Goal: Task Accomplishment & Management: Manage account settings

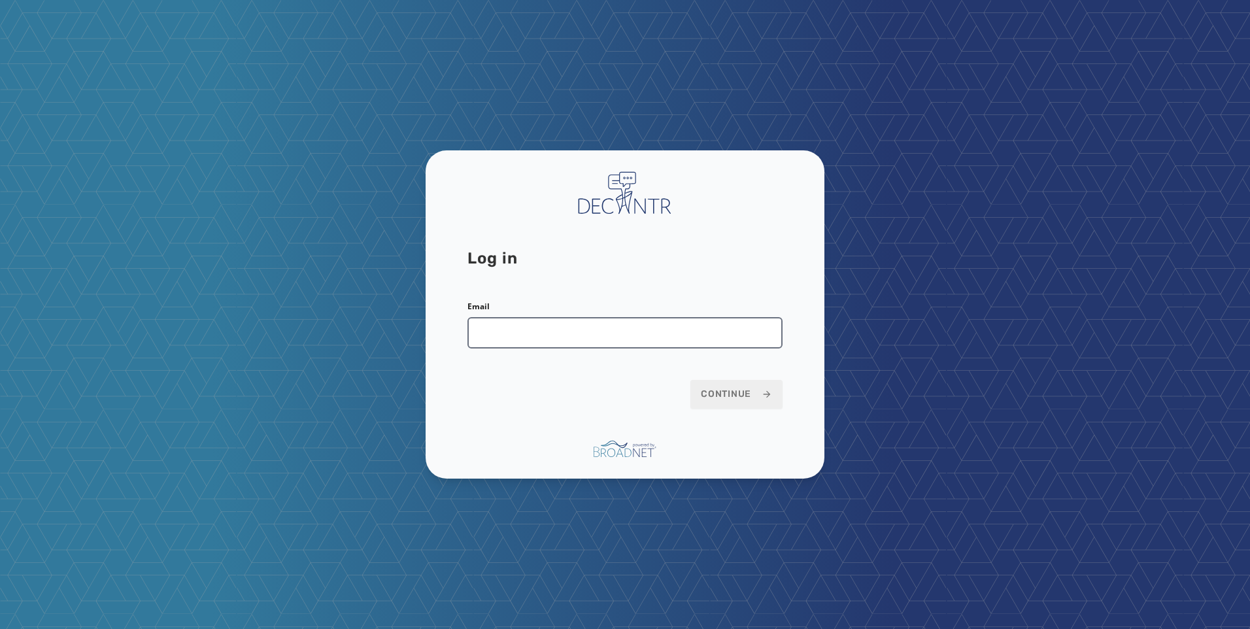
click at [564, 329] on input "Email" at bounding box center [625, 332] width 315 height 31
type input "**********"
click at [740, 398] on span "Continue" at bounding box center [736, 394] width 71 height 13
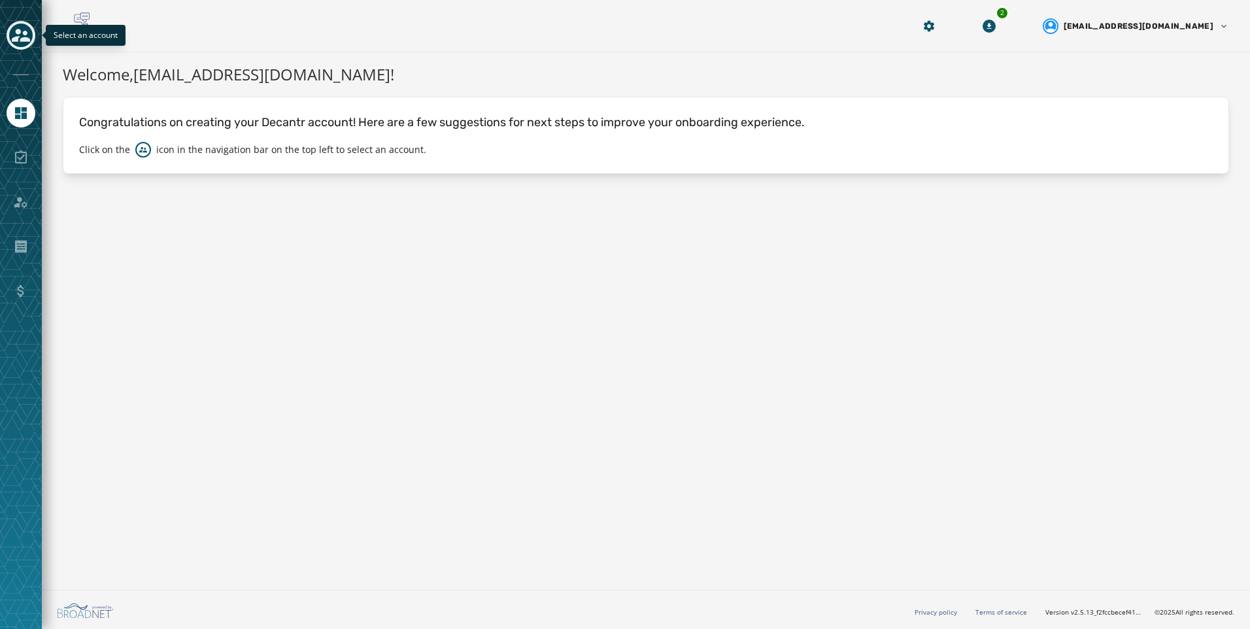
click at [24, 43] on icon "Toggle account select drawer" at bounding box center [21, 35] width 18 height 18
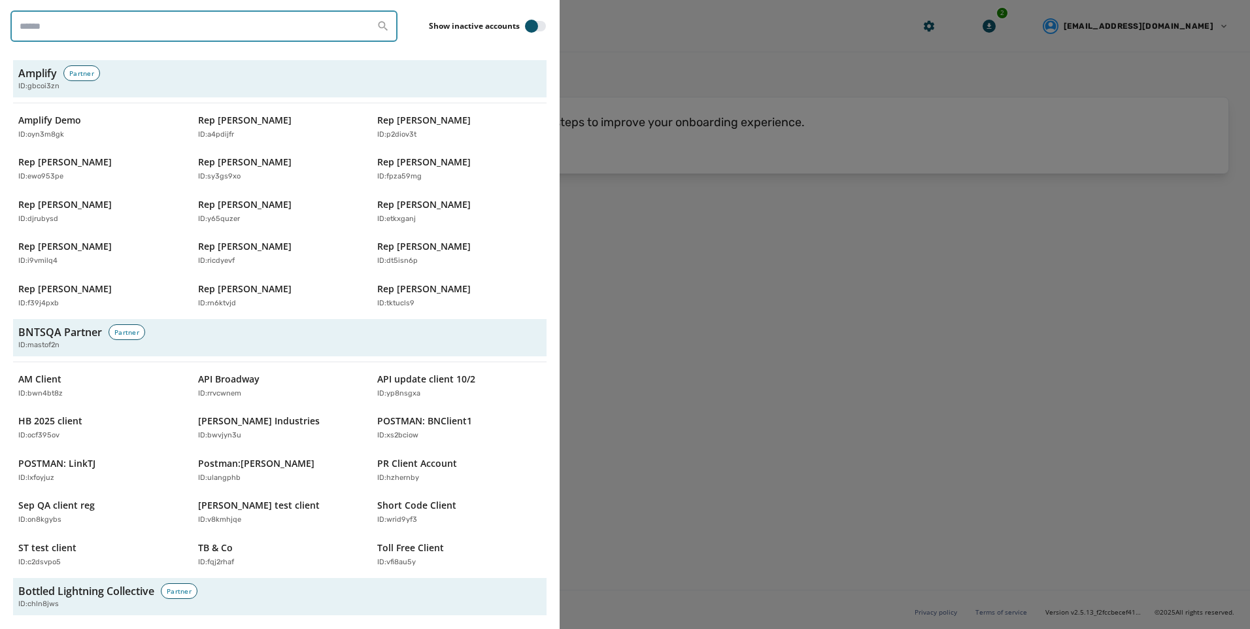
click at [250, 29] on input "search" at bounding box center [203, 25] width 387 height 31
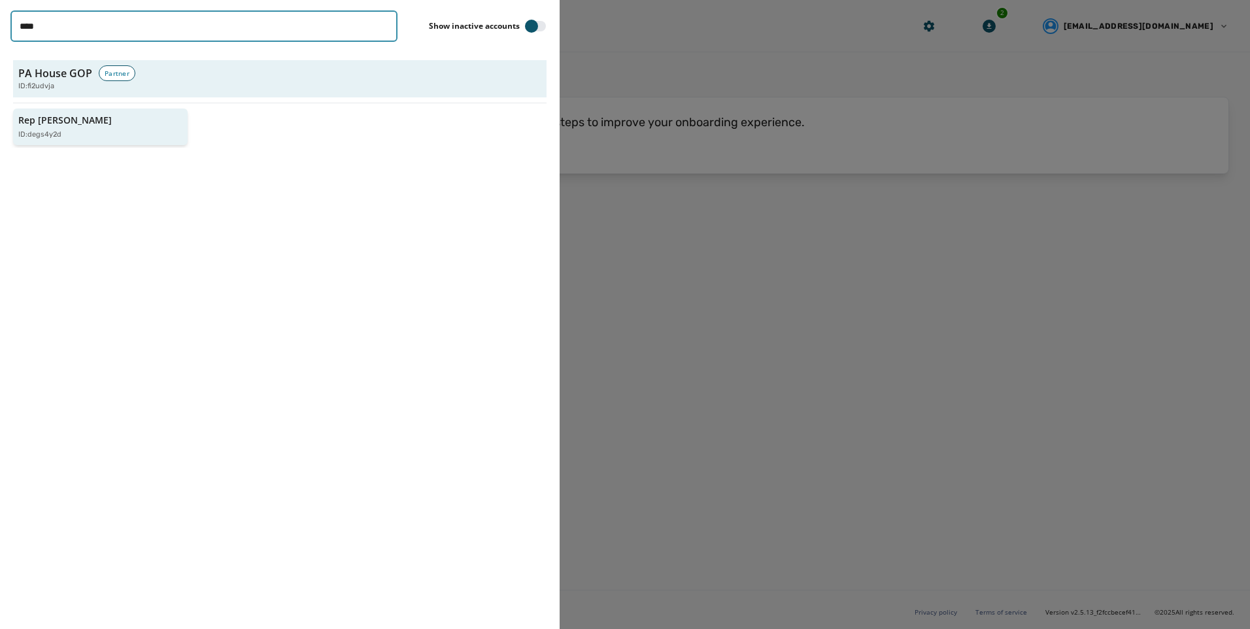
type input "****"
click at [111, 129] on div "ID: degs4y2d" at bounding box center [93, 134] width 151 height 11
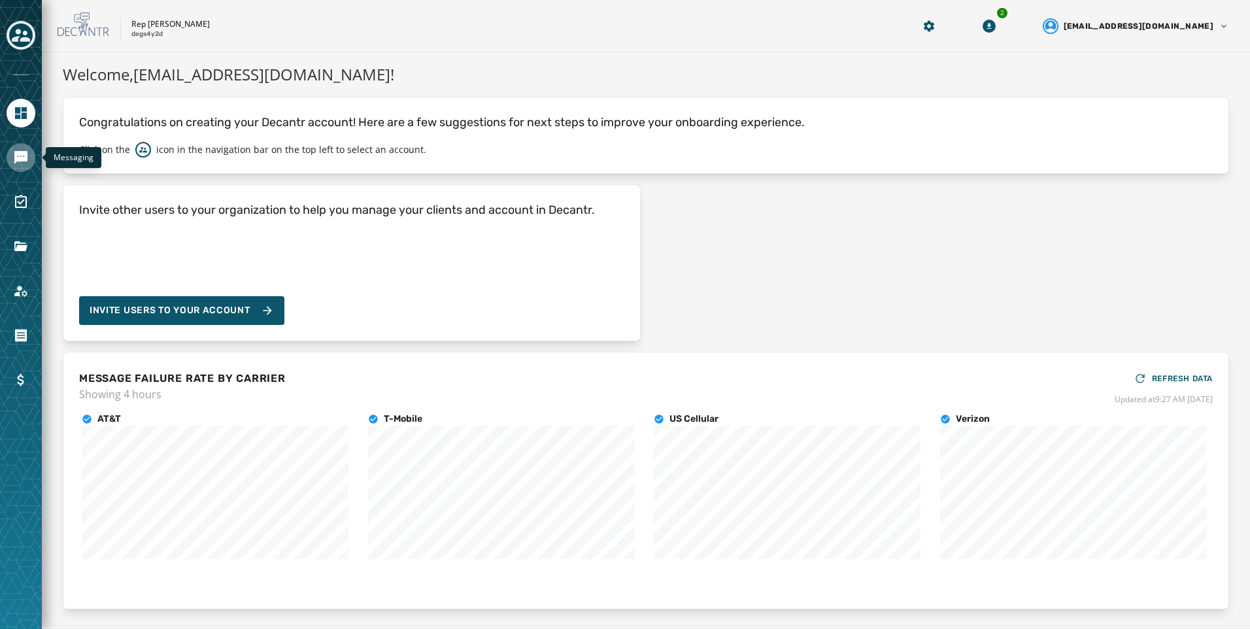
click at [19, 158] on icon "Navigate to Messaging" at bounding box center [20, 157] width 13 height 13
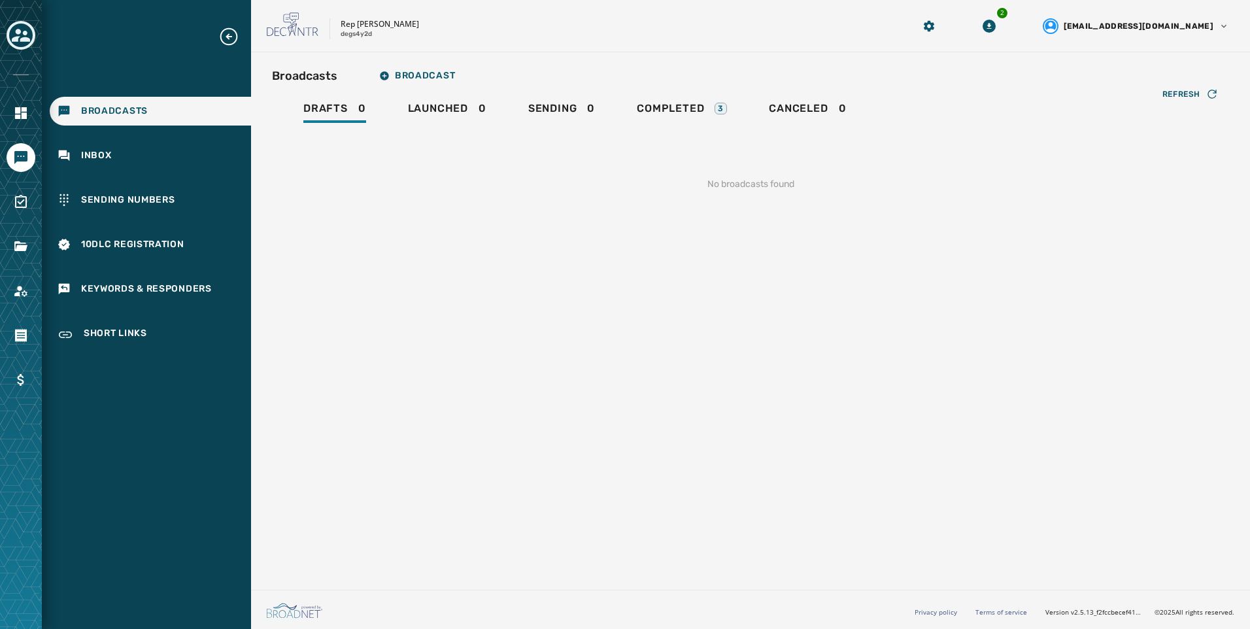
click at [690, 94] on div "Broadcasts Broadcast Drafts 0 Launched 0 Sending 0 Completed 3 Canceled 0 Refre…" at bounding box center [750, 137] width 957 height 149
click at [689, 119] on div "Completed 3" at bounding box center [682, 112] width 90 height 21
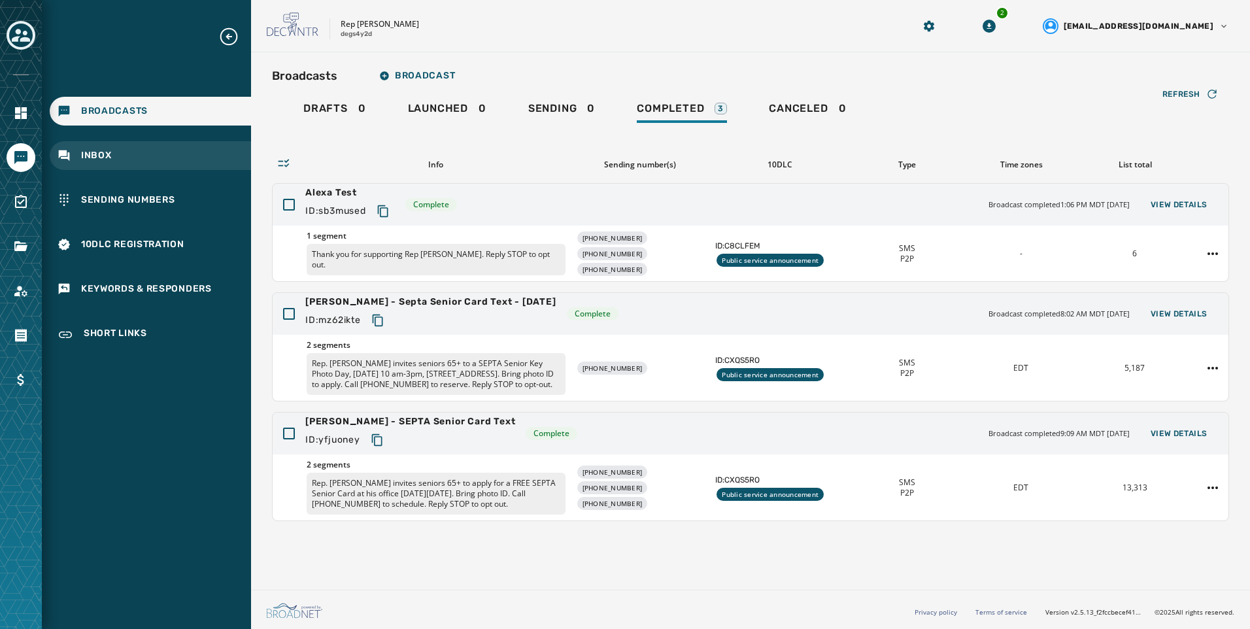
click at [150, 150] on div "Inbox" at bounding box center [150, 155] width 201 height 29
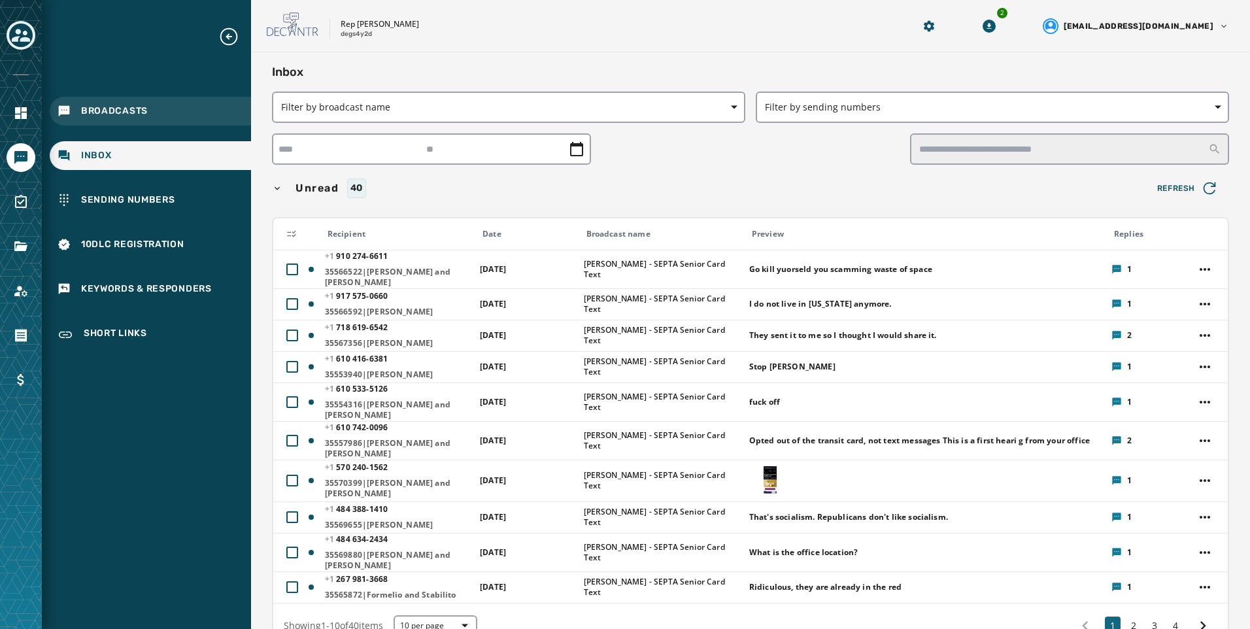
click at [154, 120] on div "Broadcasts" at bounding box center [150, 111] width 201 height 29
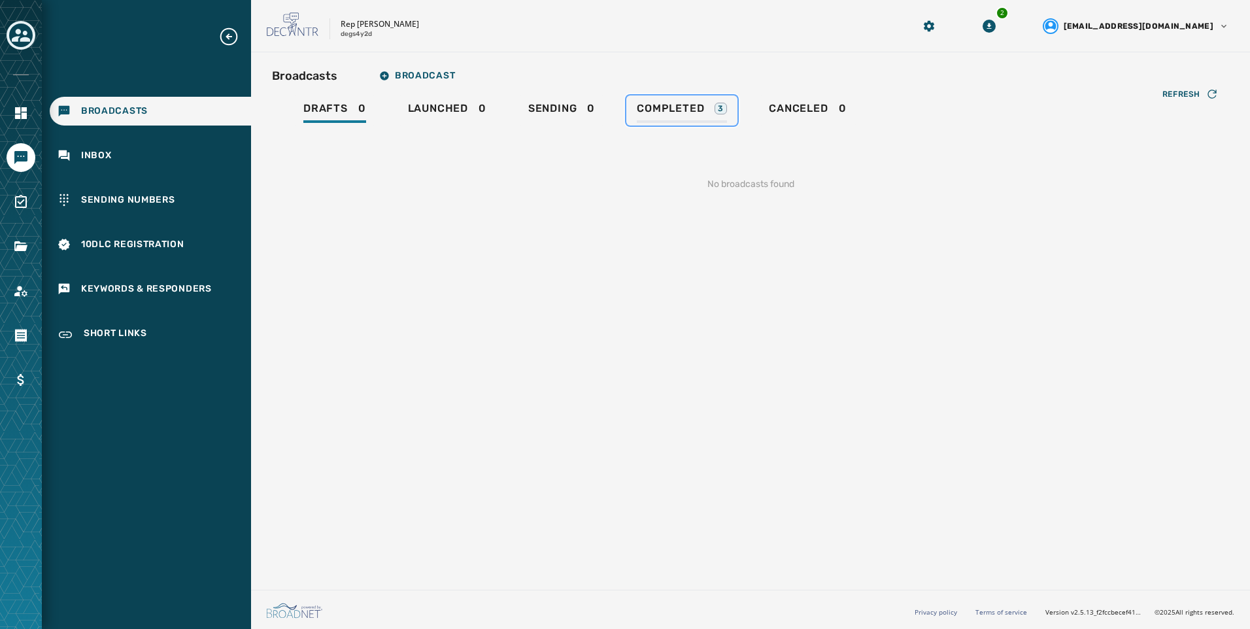
click at [723, 111] on div "3" at bounding box center [721, 109] width 12 height 12
